Goal: Check status: Check status

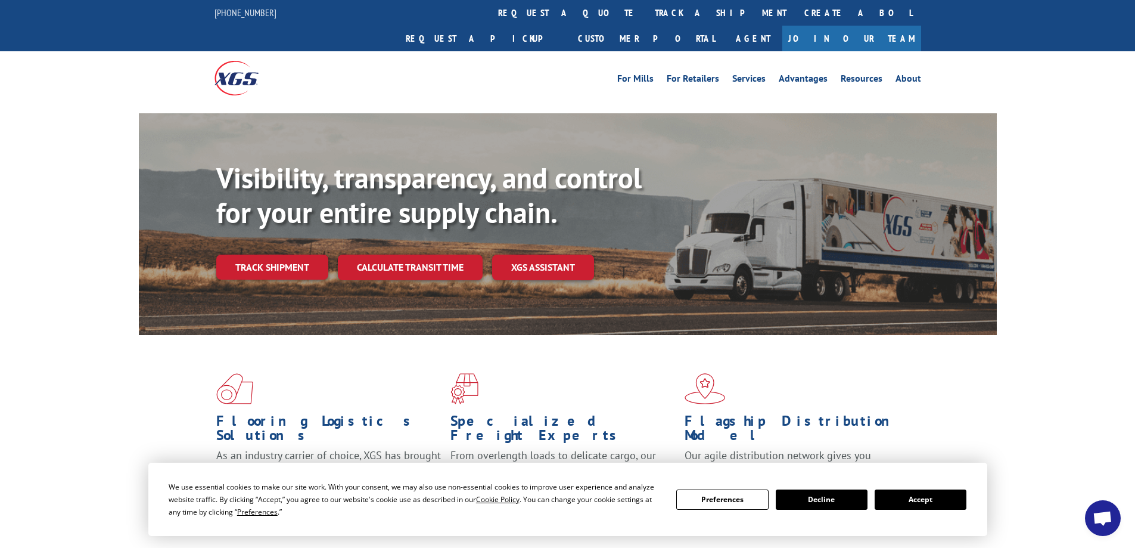
click at [265, 254] on link "Track shipment" at bounding box center [272, 266] width 112 height 25
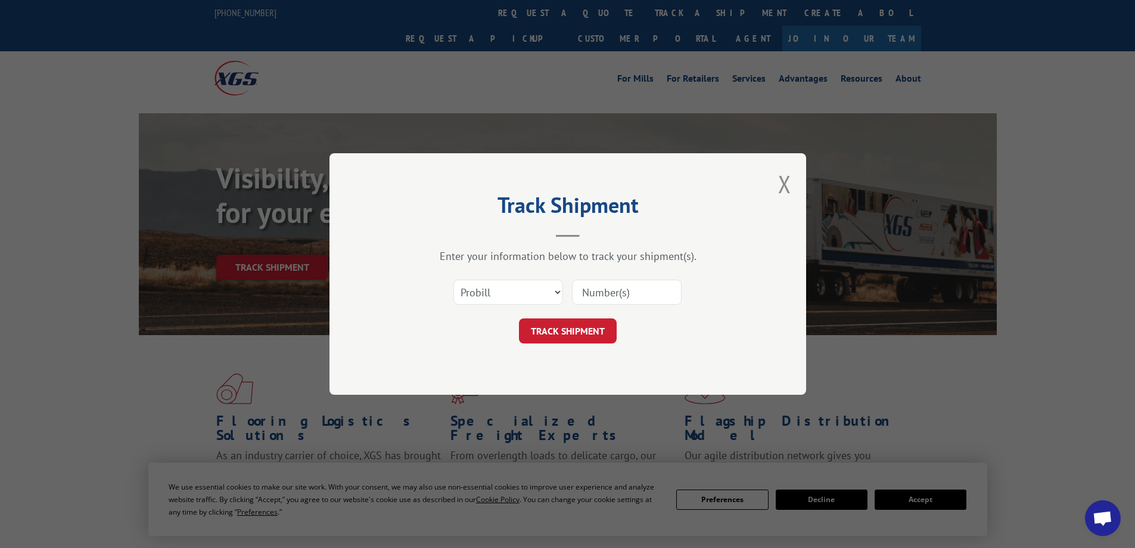
click at [602, 285] on input at bounding box center [627, 291] width 110 height 25
type input "2875266"
click button "TRACK SHIPMENT" at bounding box center [568, 330] width 98 height 25
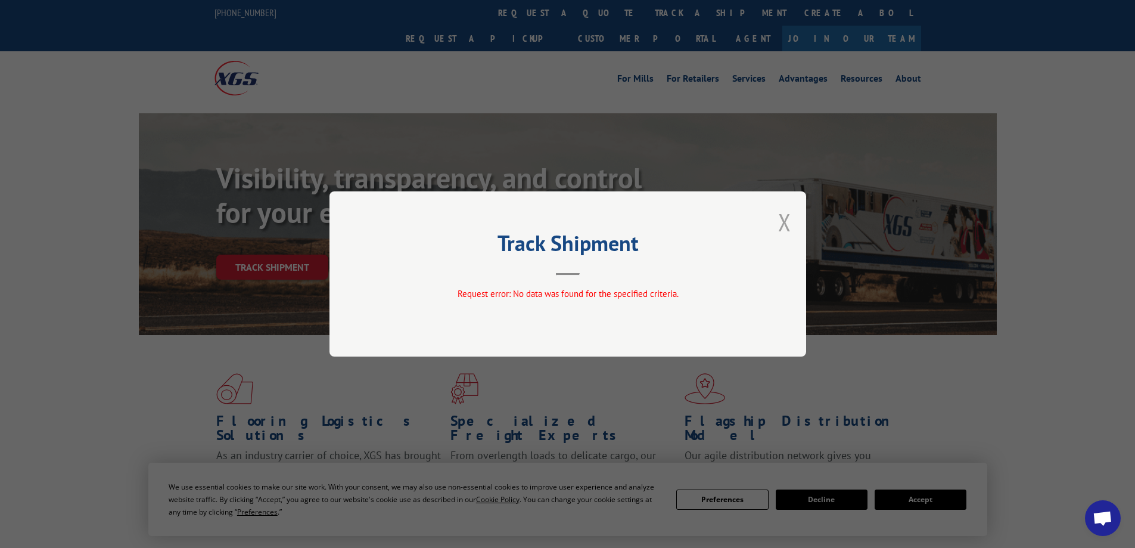
click at [786, 220] on button "Close modal" at bounding box center [784, 222] width 13 height 32
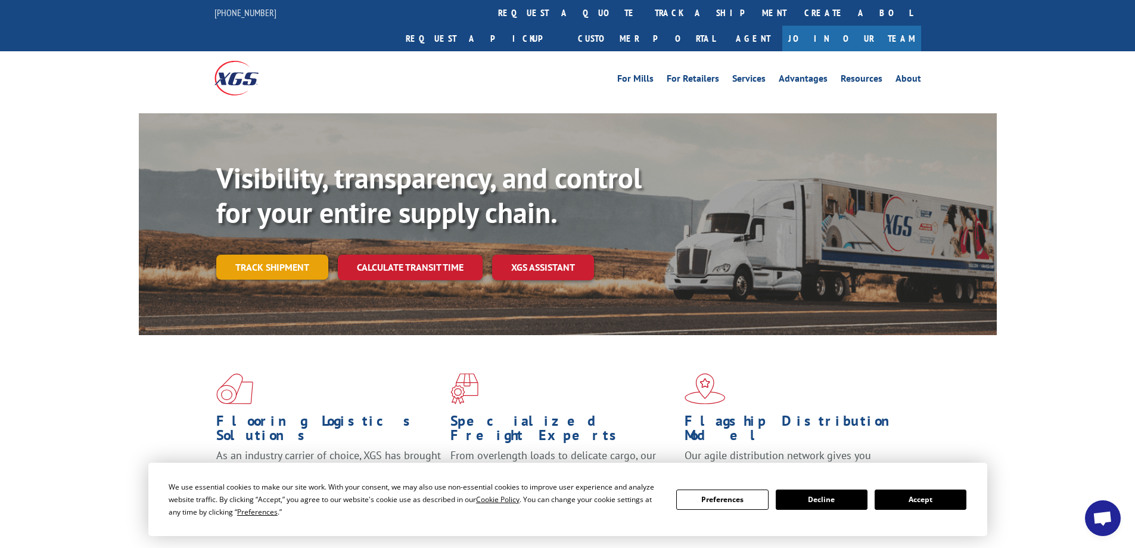
click at [264, 254] on link "Track shipment" at bounding box center [272, 266] width 112 height 25
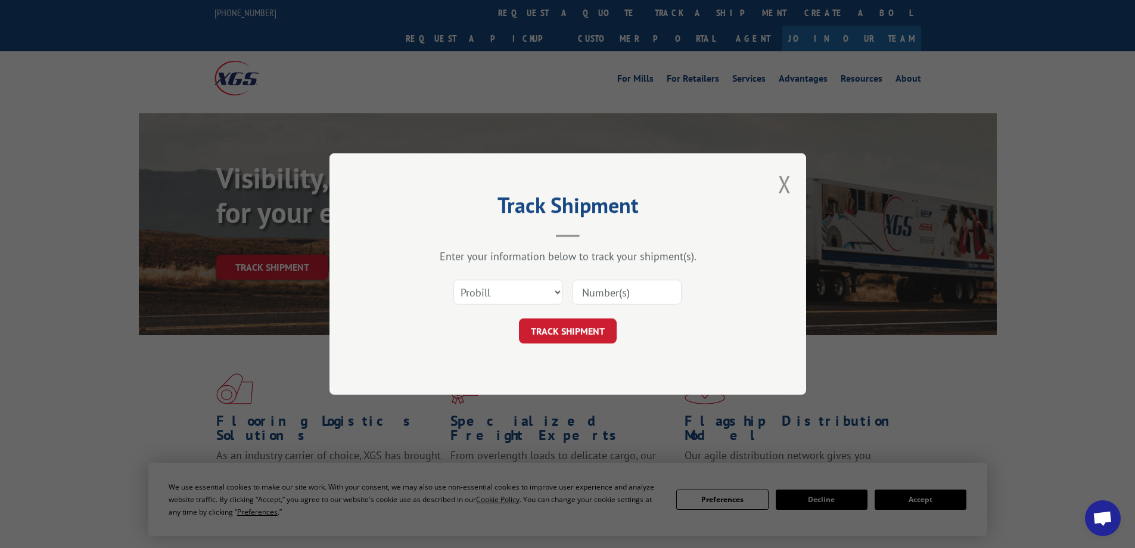
click at [660, 291] on input at bounding box center [627, 291] width 110 height 25
type input "2875266"
click at [577, 331] on button "TRACK SHIPMENT" at bounding box center [568, 330] width 98 height 25
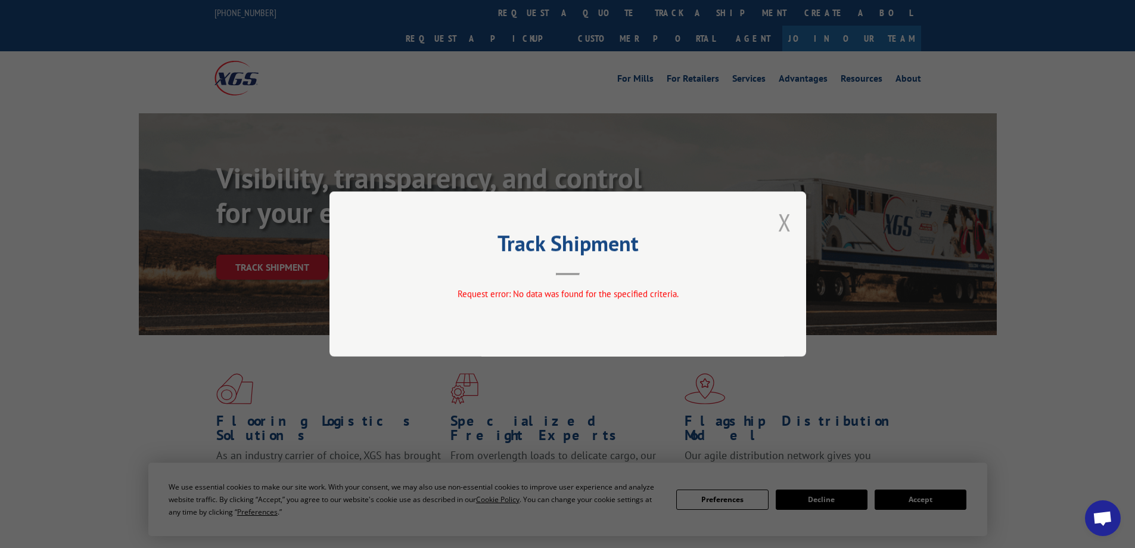
click at [787, 226] on button "Close modal" at bounding box center [784, 222] width 13 height 32
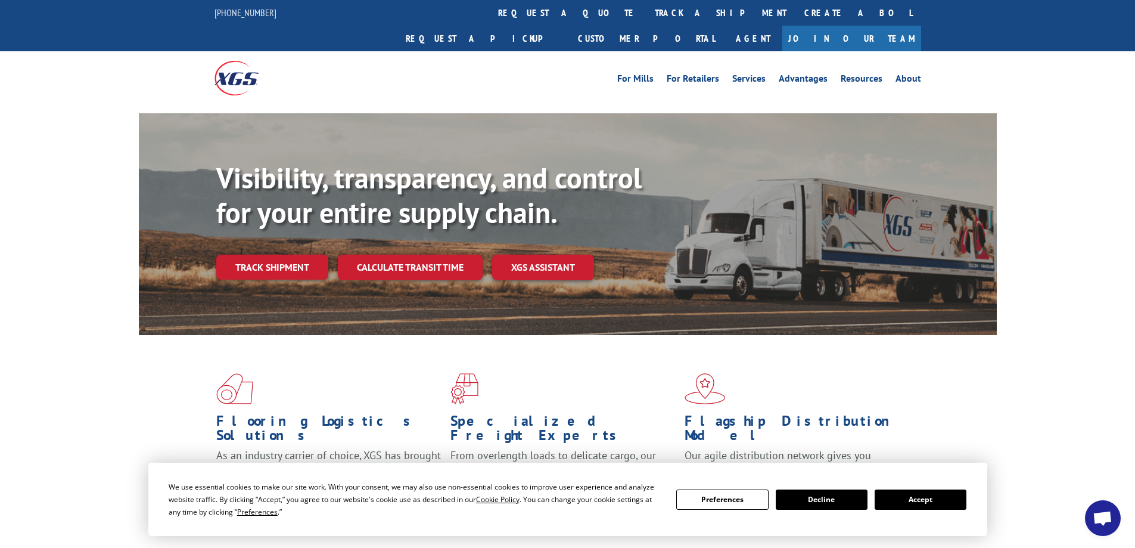
click at [293, 254] on link "Track shipment" at bounding box center [272, 266] width 112 height 25
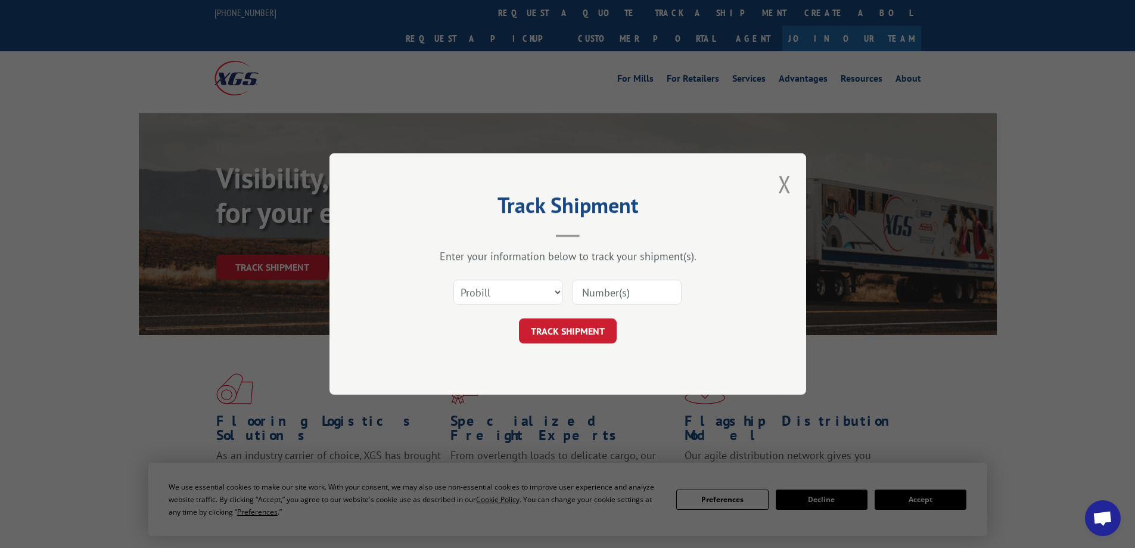
click at [634, 296] on input at bounding box center [627, 291] width 110 height 25
type input "2875425"
click button "TRACK SHIPMENT" at bounding box center [568, 330] width 98 height 25
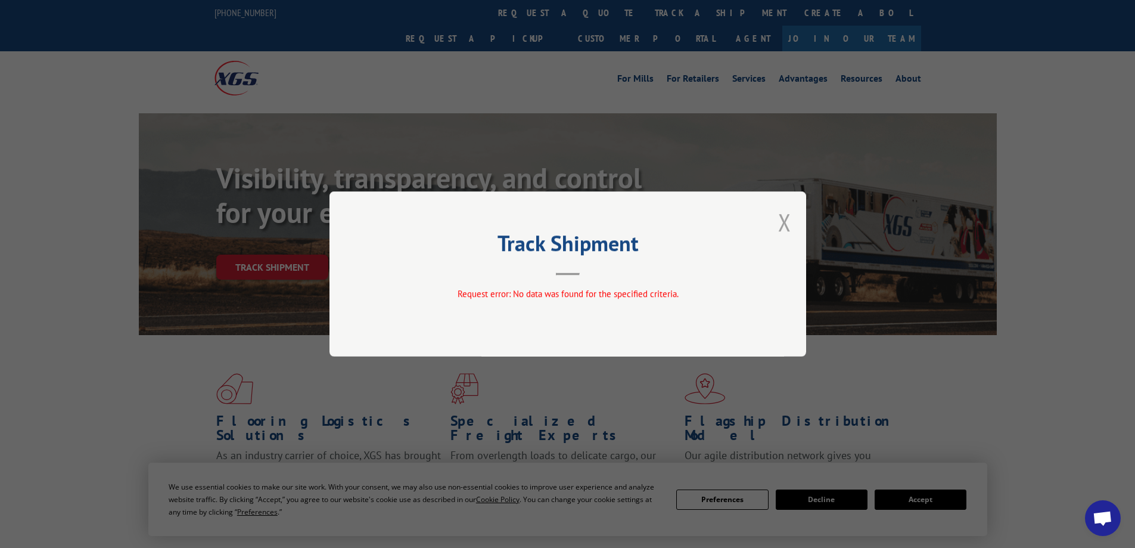
click at [786, 219] on button "Close modal" at bounding box center [784, 222] width 13 height 32
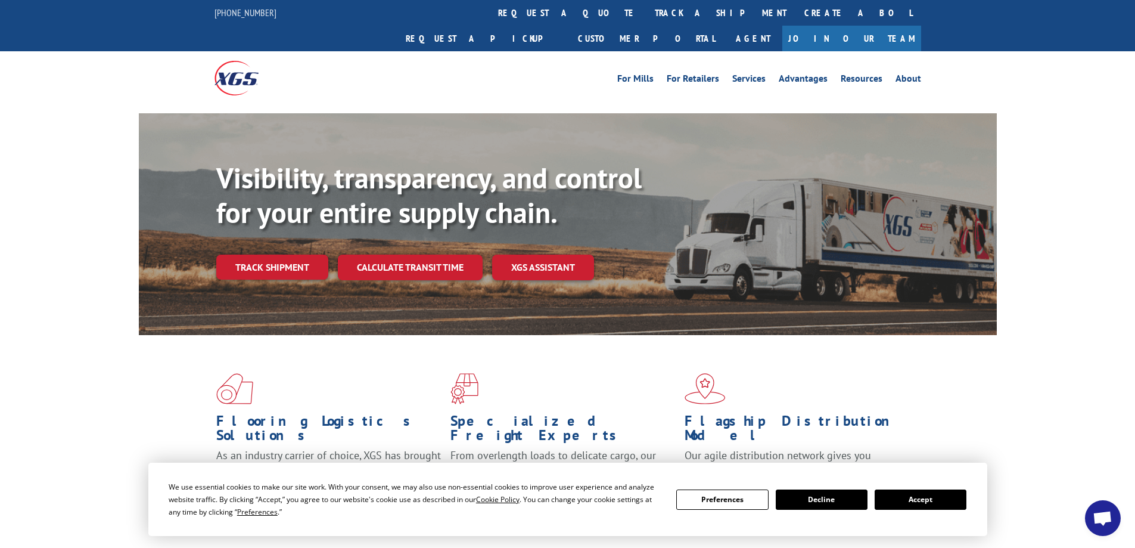
click at [920, 499] on button "Accept" at bounding box center [921, 499] width 92 height 20
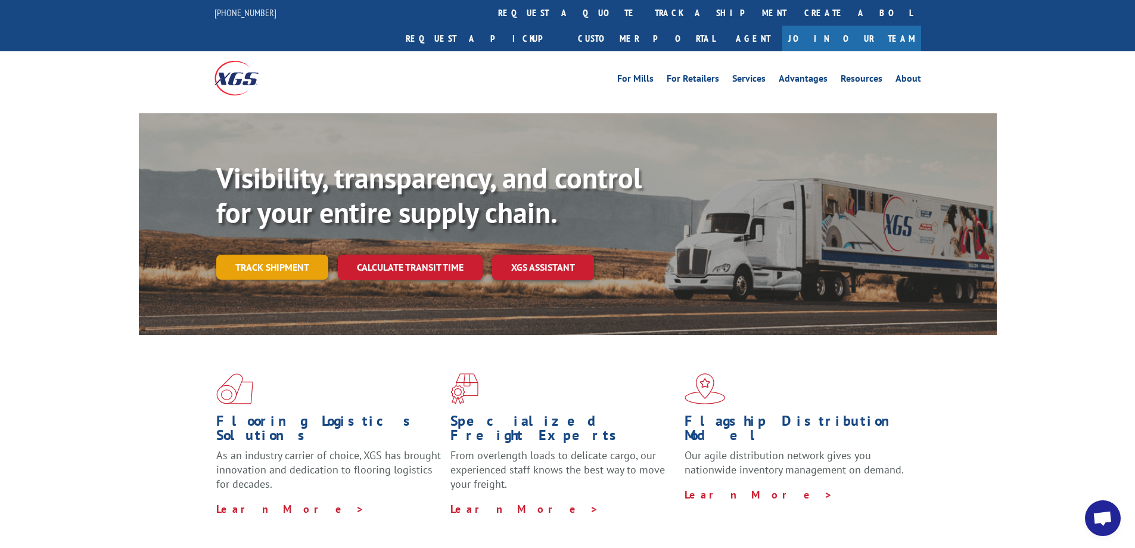
click at [281, 254] on link "Track shipment" at bounding box center [272, 266] width 112 height 25
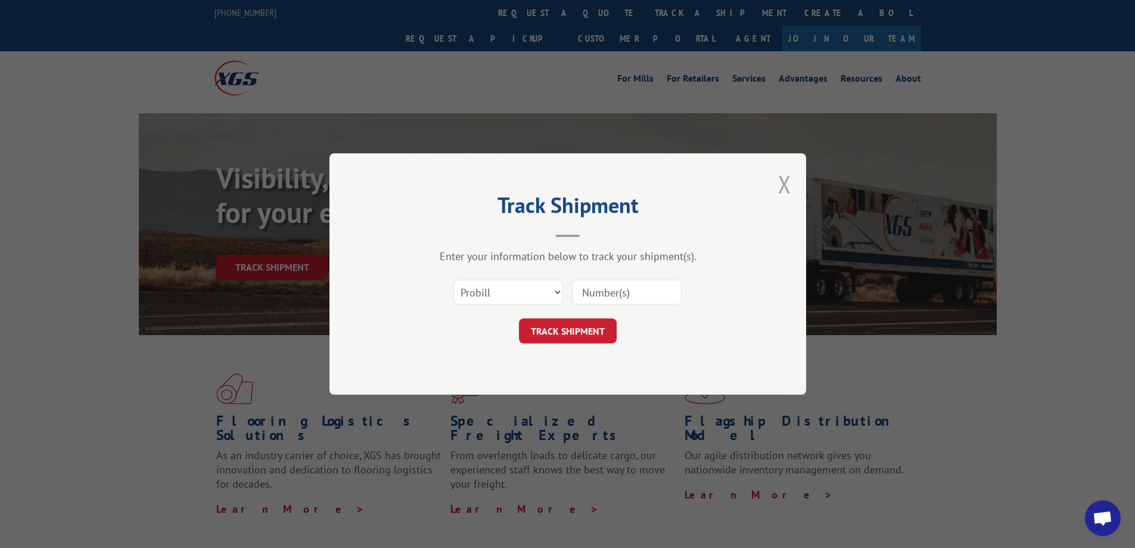
click at [784, 181] on button "Close modal" at bounding box center [784, 184] width 13 height 32
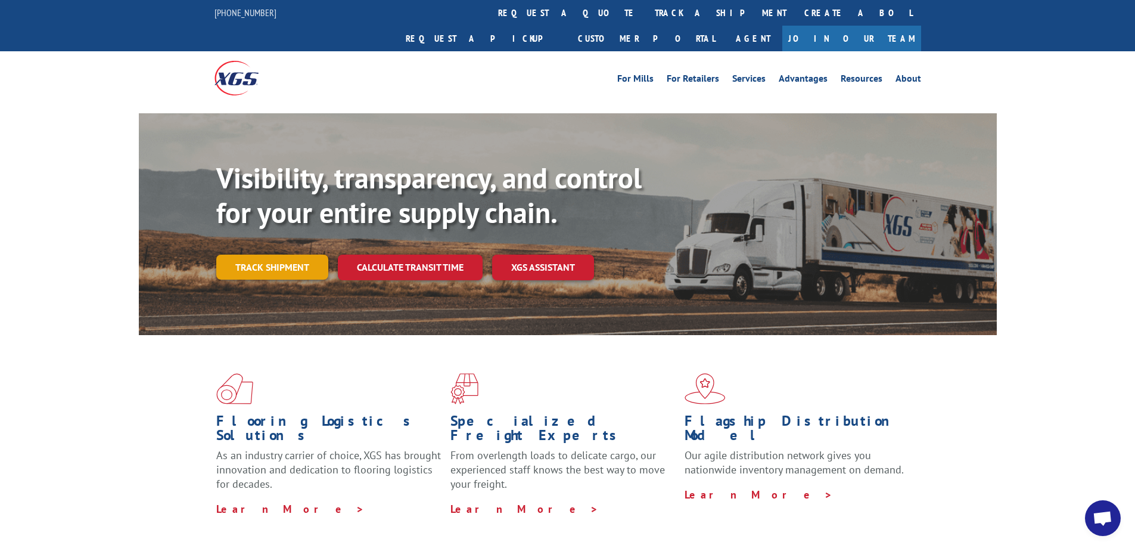
click at [278, 254] on link "Track shipment" at bounding box center [272, 266] width 112 height 25
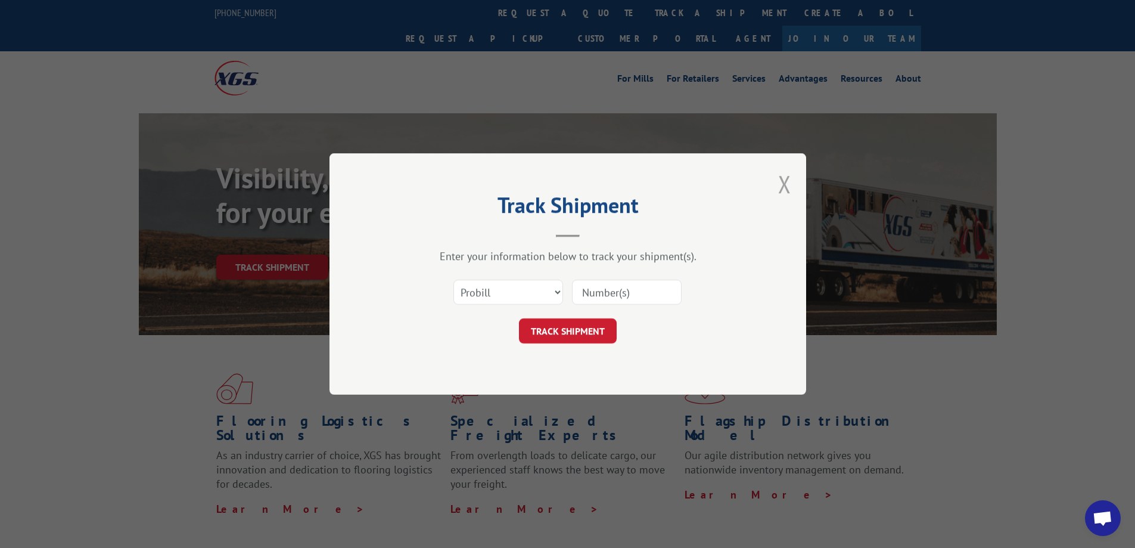
click at [785, 181] on button "Close modal" at bounding box center [784, 184] width 13 height 32
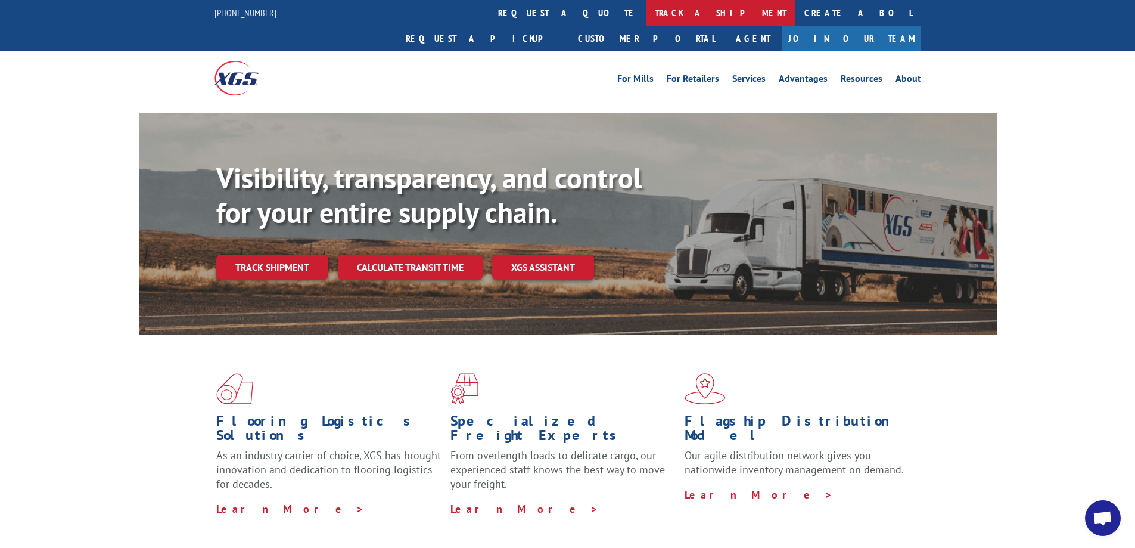
click at [646, 10] on link "track a shipment" at bounding box center [721, 13] width 150 height 26
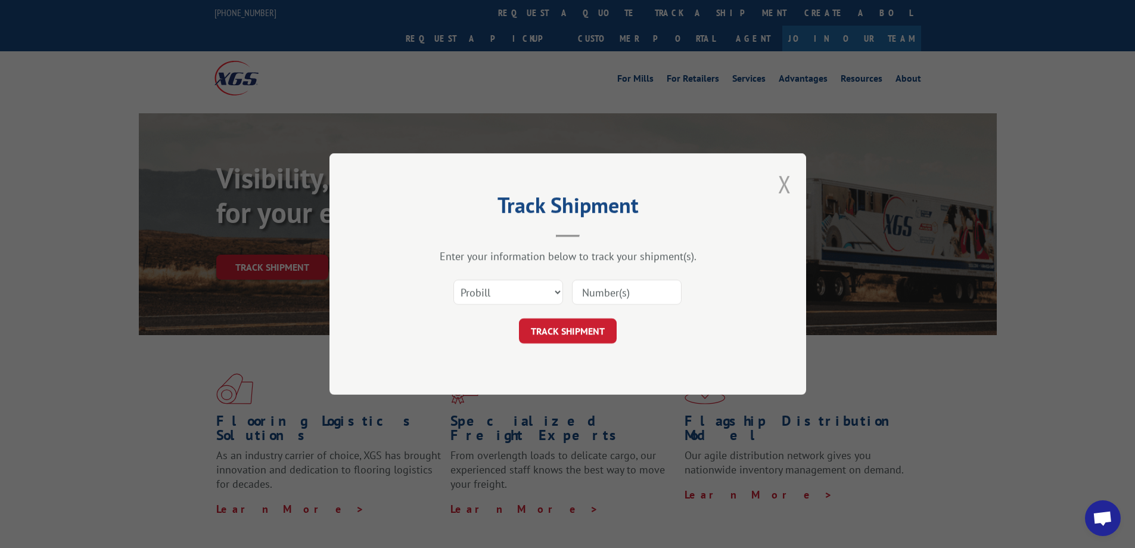
click at [786, 181] on button "Close modal" at bounding box center [784, 184] width 13 height 32
